Goal: Transaction & Acquisition: Purchase product/service

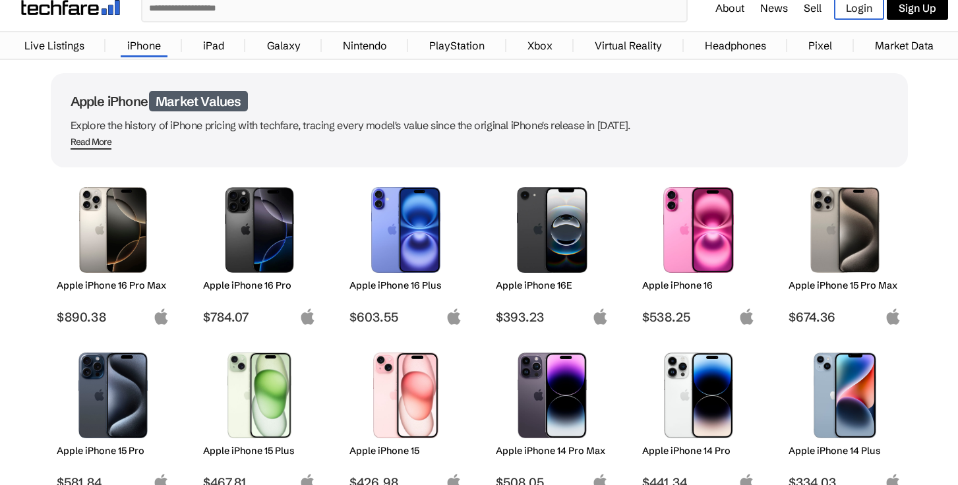
scroll to position [105, 0]
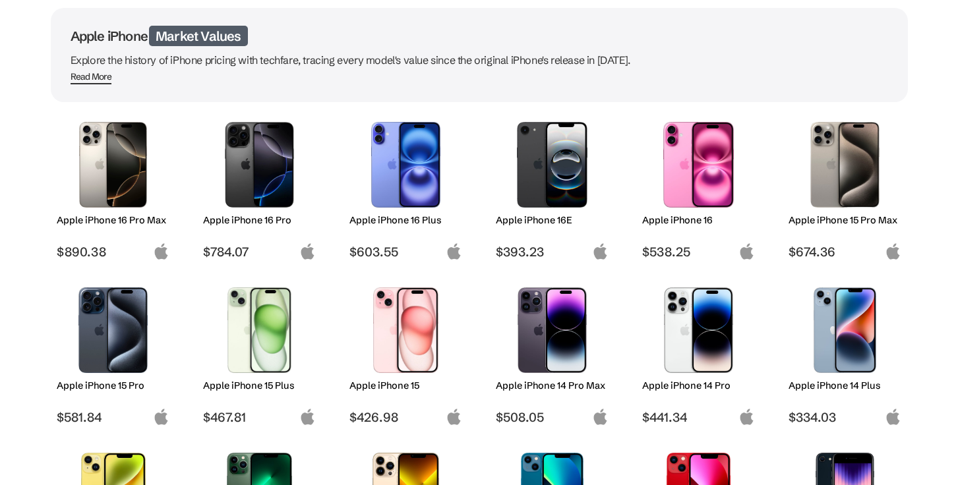
click at [254, 188] on img at bounding box center [259, 165] width 93 height 86
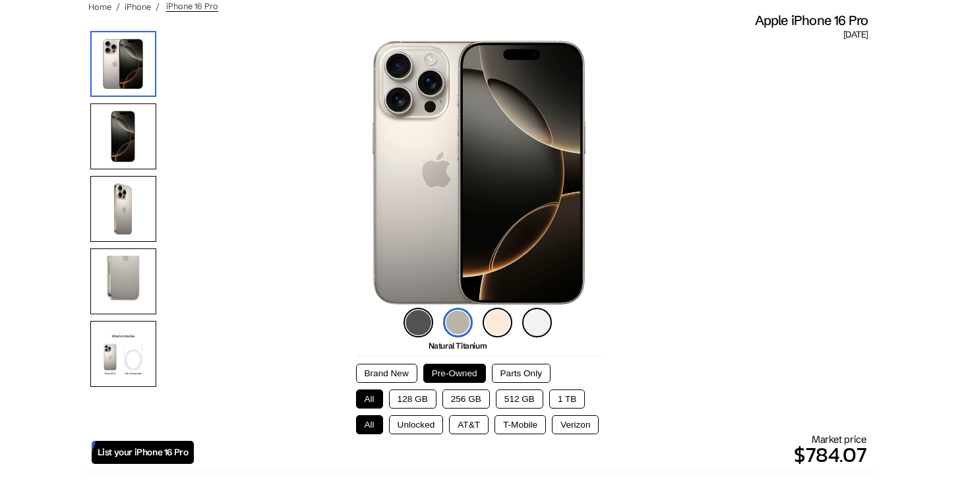
scroll to position [135, 0]
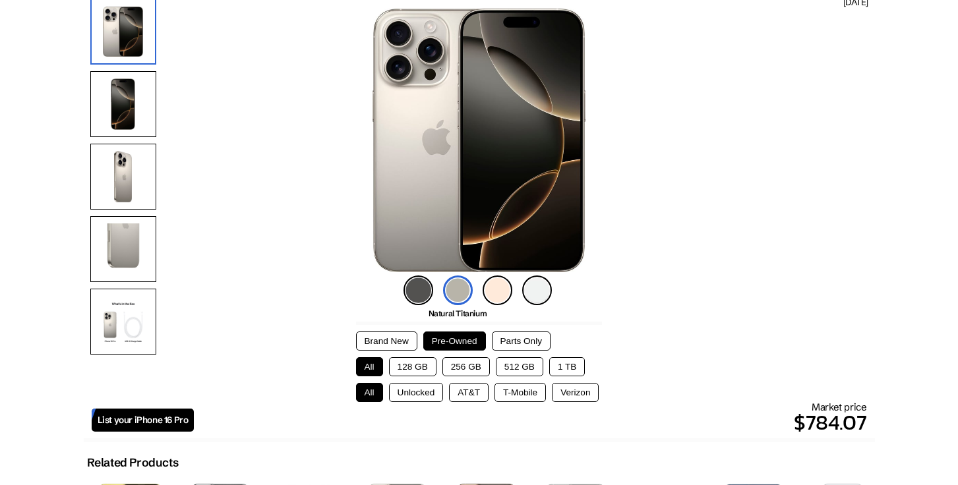
click at [523, 283] on img at bounding box center [537, 291] width 30 height 30
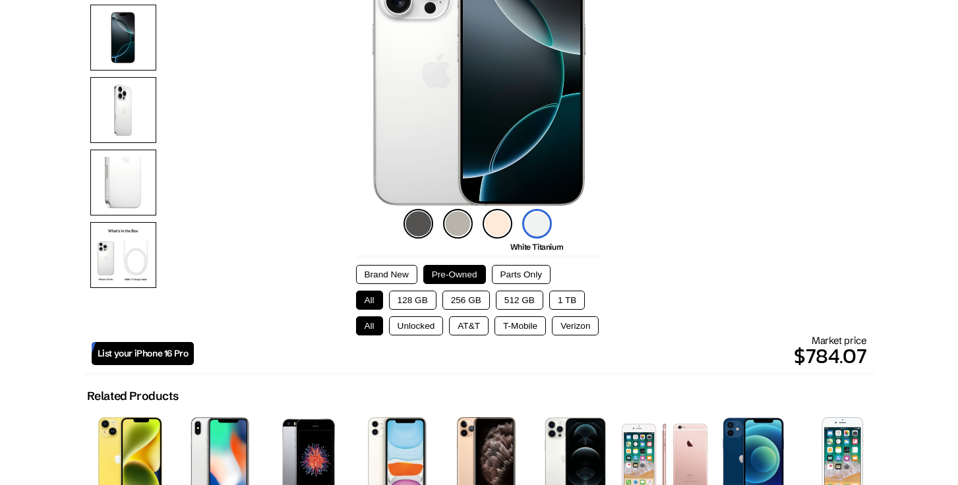
scroll to position [202, 0]
click at [517, 299] on button "512 GB" at bounding box center [519, 299] width 47 height 19
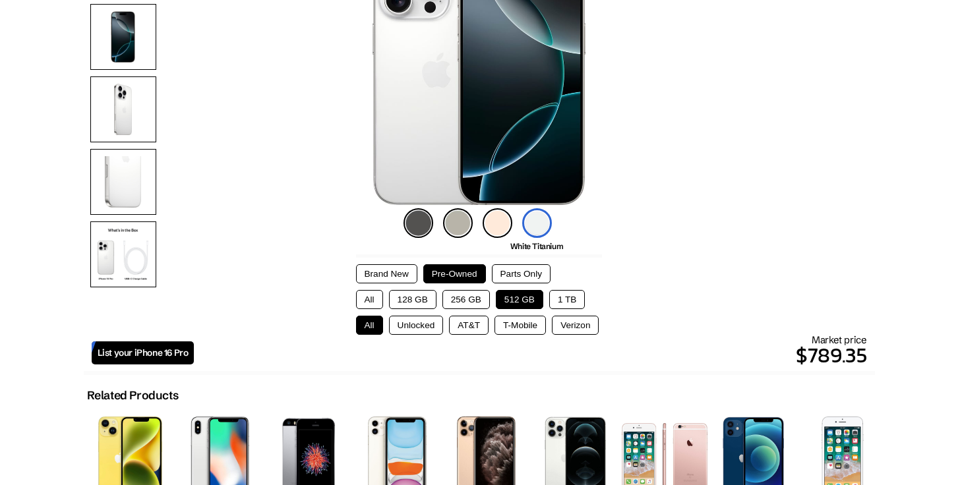
click at [412, 326] on button "Unlocked" at bounding box center [416, 325] width 55 height 19
